Goal: Entertainment & Leisure: Consume media (video, audio)

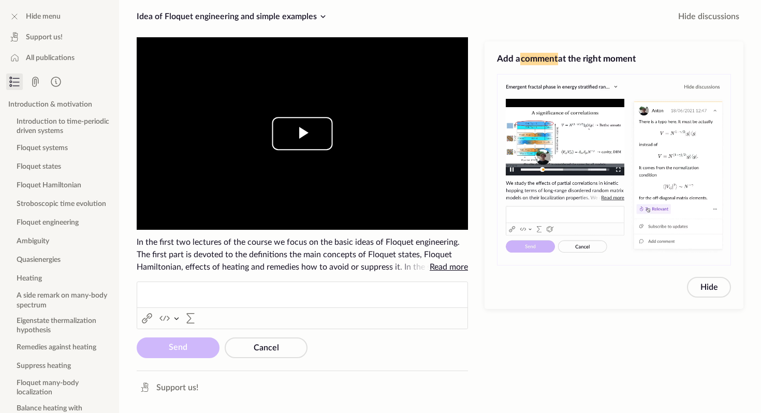
click at [302, 134] on span "Video Player" at bounding box center [302, 134] width 0 height 0
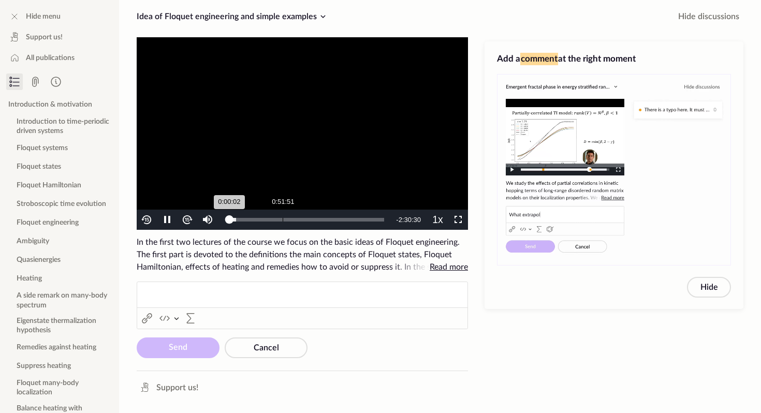
click at [282, 219] on div "Loaded : 4.38% 0:51:51 0:00:02" at bounding box center [306, 220] width 155 height 4
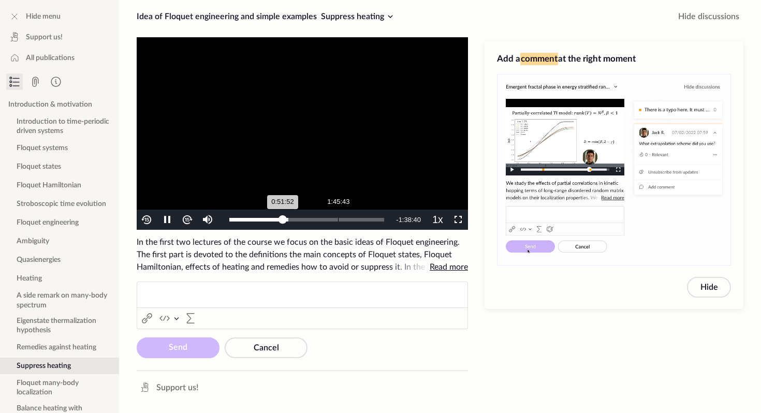
click at [338, 218] on div "1:45:43" at bounding box center [338, 220] width 1 height 4
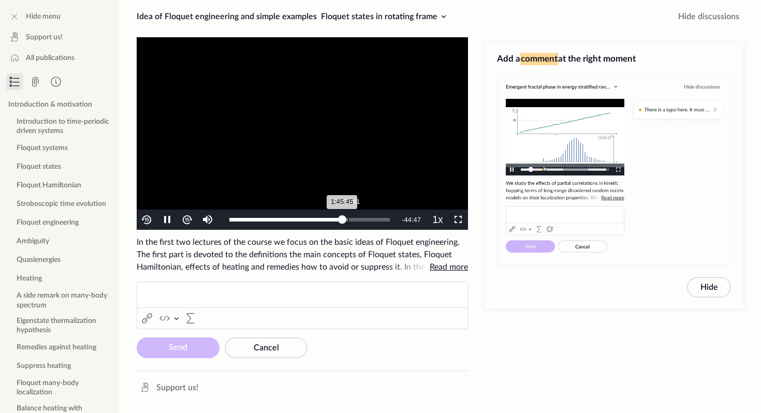
click at [349, 217] on div "Loaded : 70.26% 1:51:41 1:45:45" at bounding box center [309, 220] width 171 height 20
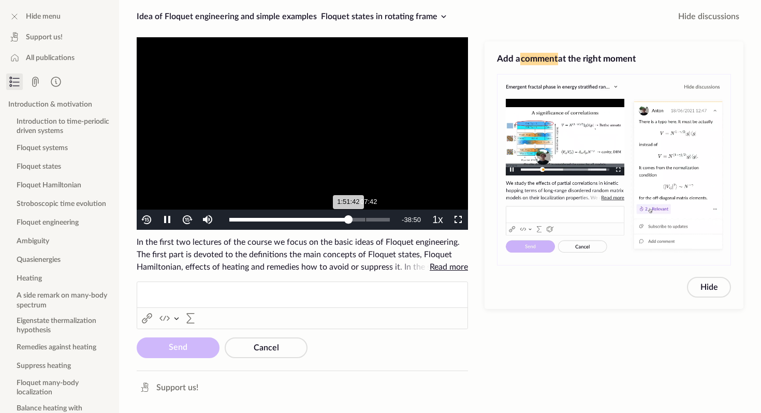
click at [366, 214] on div "Loaded : 74.22% 2:07:42 1:51:42" at bounding box center [309, 220] width 171 height 20
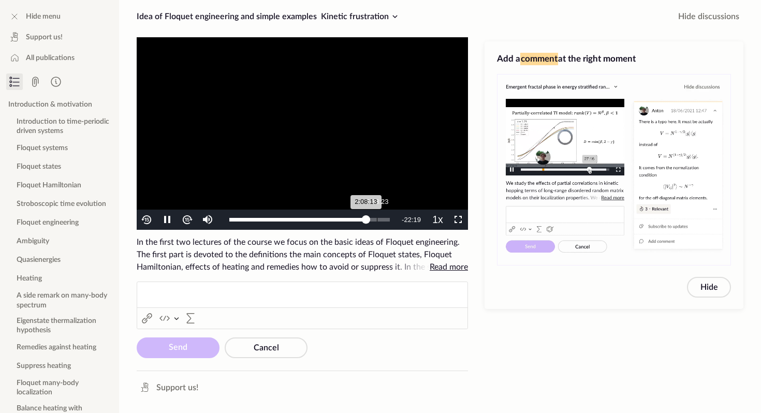
click at [376, 215] on div "Loaded : 85.67% 2:18:23 2:08:13" at bounding box center [309, 220] width 171 height 20
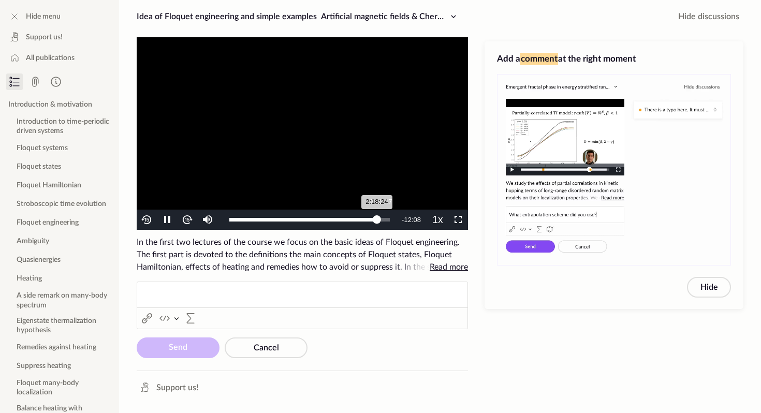
click at [381, 213] on div "Loaded : 93.01% 2:21:47 2:18:24" at bounding box center [309, 220] width 171 height 20
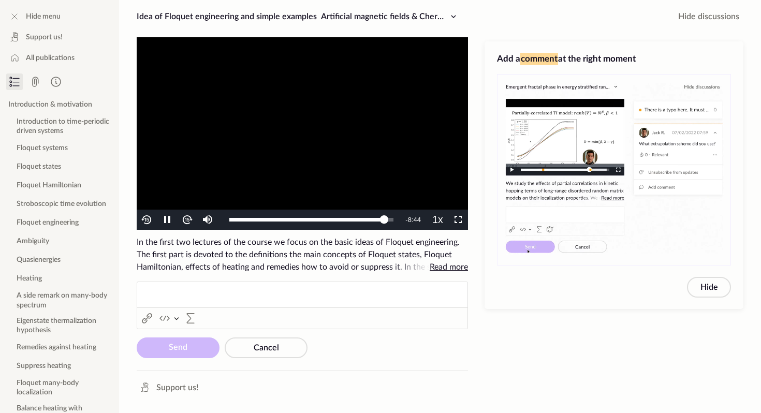
click at [206, 59] on video "To view this video please enable JavaScript, and consider upgrading to a web br…" at bounding box center [302, 133] width 331 height 193
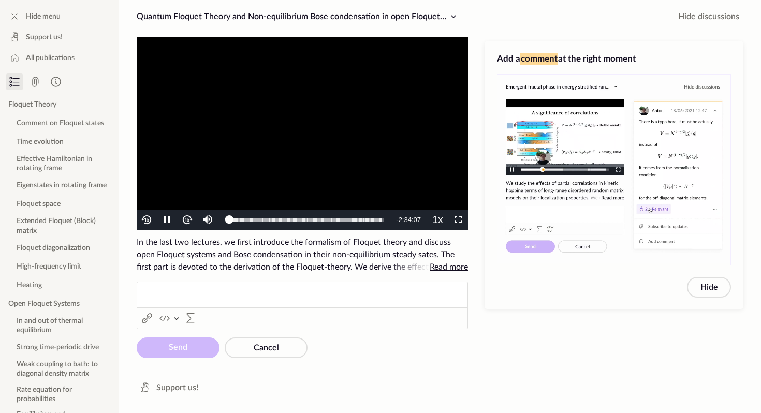
click at [231, 75] on video "To view this video please enable JavaScript, and consider upgrading to a web br…" at bounding box center [302, 133] width 331 height 193
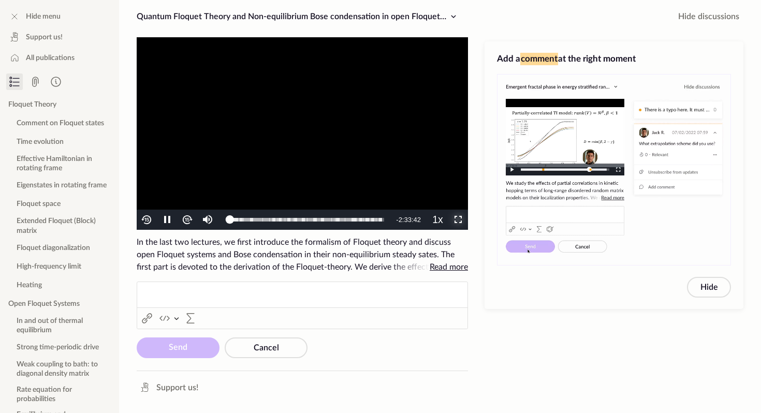
click at [458, 220] on span "Video Player" at bounding box center [458, 220] width 0 height 0
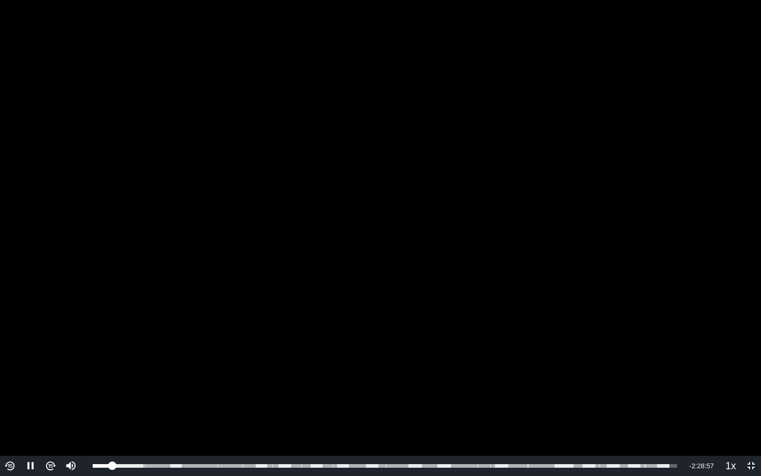
click at [429, 237] on video "To view this video please enable JavaScript, and consider upgrading to a web br…" at bounding box center [380, 238] width 761 height 476
